Goal: Task Accomplishment & Management: Complete application form

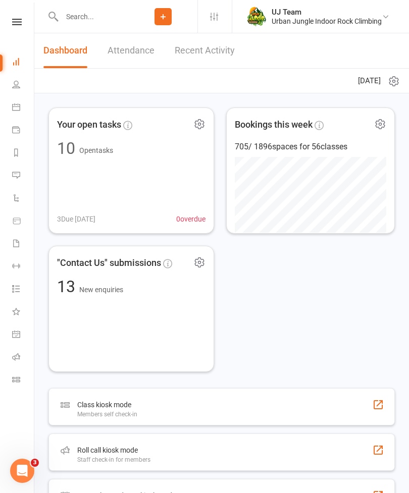
click at [79, 22] on input "text" at bounding box center [94, 17] width 70 height 14
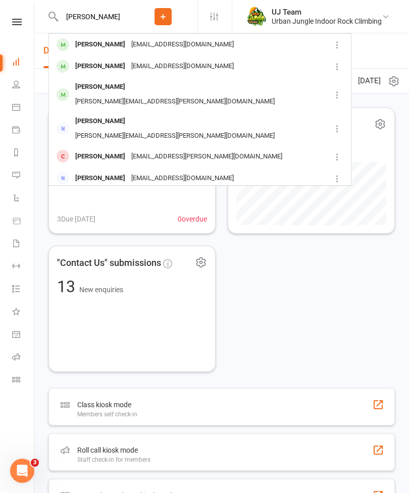
type input "[PERSON_NAME]"
click at [272, 37] on div "[PERSON_NAME] [EMAIL_ADDRESS][DOMAIN_NAME]" at bounding box center [189, 44] width 281 height 21
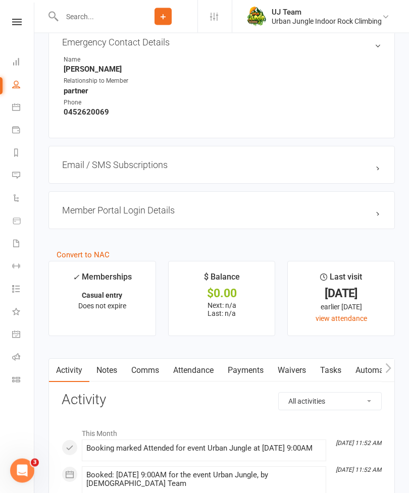
click at [307, 362] on link "Waivers" at bounding box center [292, 371] width 42 height 23
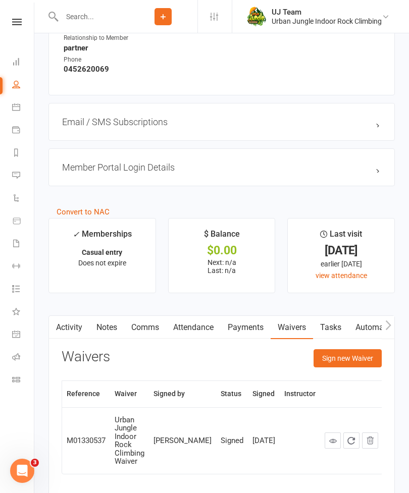
scroll to position [831, 0]
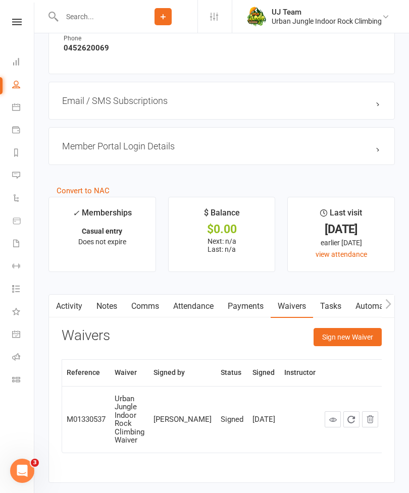
click at [354, 331] on button "Sign new Waiver" at bounding box center [348, 337] width 68 height 18
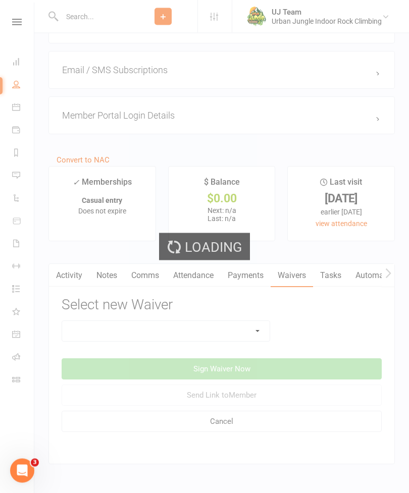
scroll to position [862, 0]
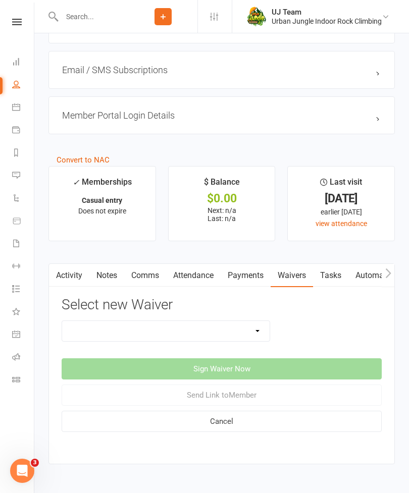
click at [236, 321] on select "Assumption Of Risk & Lead Climbing Rules Membership Agreement - FIXED/FLEXI - I…" at bounding box center [166, 331] width 208 height 20
select select "4195"
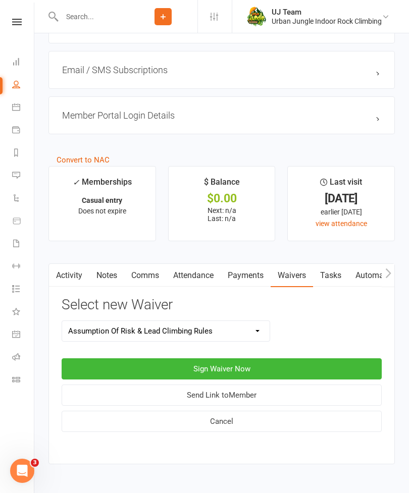
click at [292, 359] on button "Sign Waiver Now" at bounding box center [222, 369] width 320 height 21
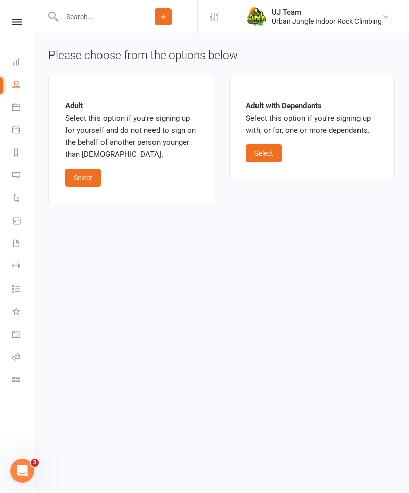
click at [100, 170] on button "Select" at bounding box center [83, 178] width 36 height 18
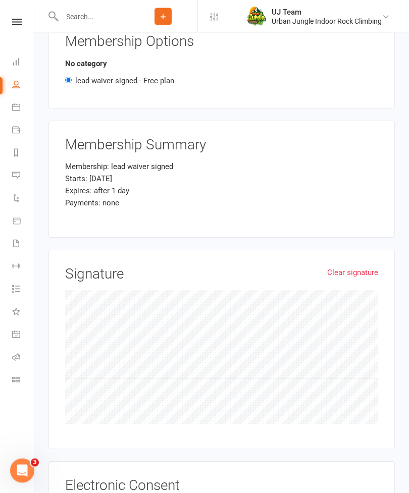
scroll to position [1078, 0]
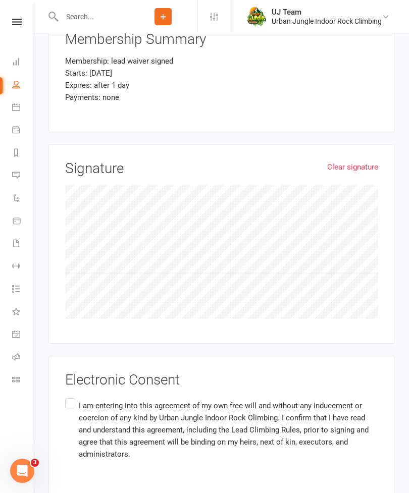
click at [357, 161] on link "Clear signature" at bounding box center [352, 167] width 51 height 12
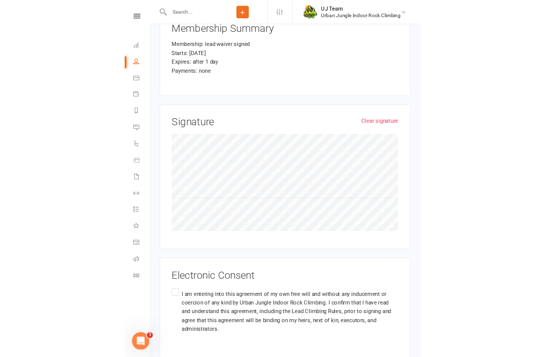
scroll to position [1177, 0]
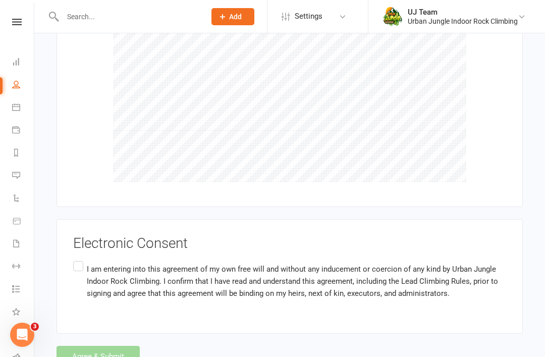
click at [83, 259] on label "I am entering into this agreement of my own free will and without any inducemen…" at bounding box center [289, 281] width 433 height 44
click at [80, 259] on input "I am entering into this agreement of my own free will and without any inducemen…" at bounding box center [76, 259] width 7 height 0
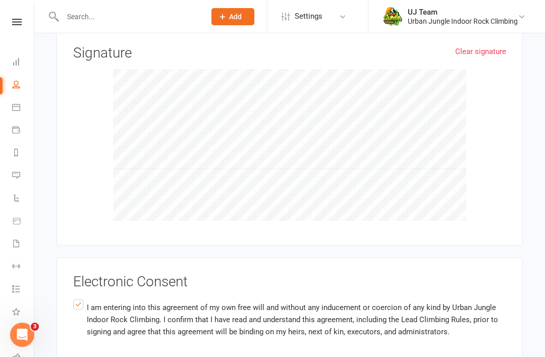
scroll to position [1137, 0]
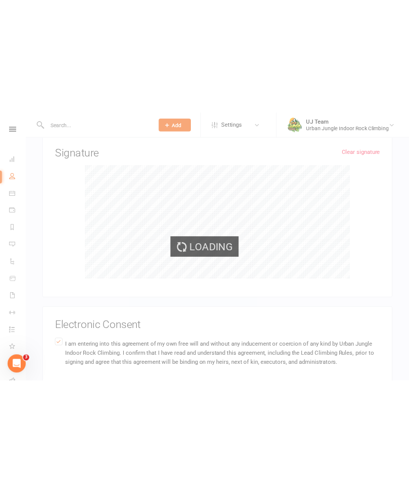
scroll to position [1078, 0]
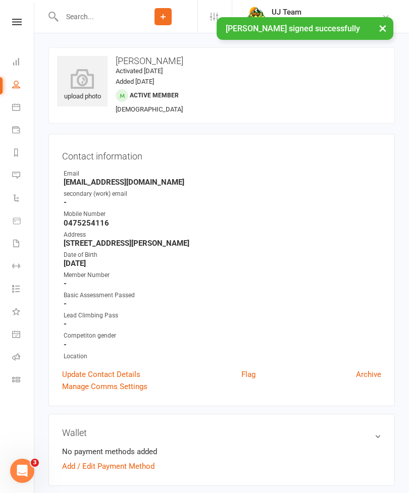
click at [84, 84] on icon at bounding box center [82, 79] width 50 height 20
